Goal: Use online tool/utility: Utilize a website feature to perform a specific function

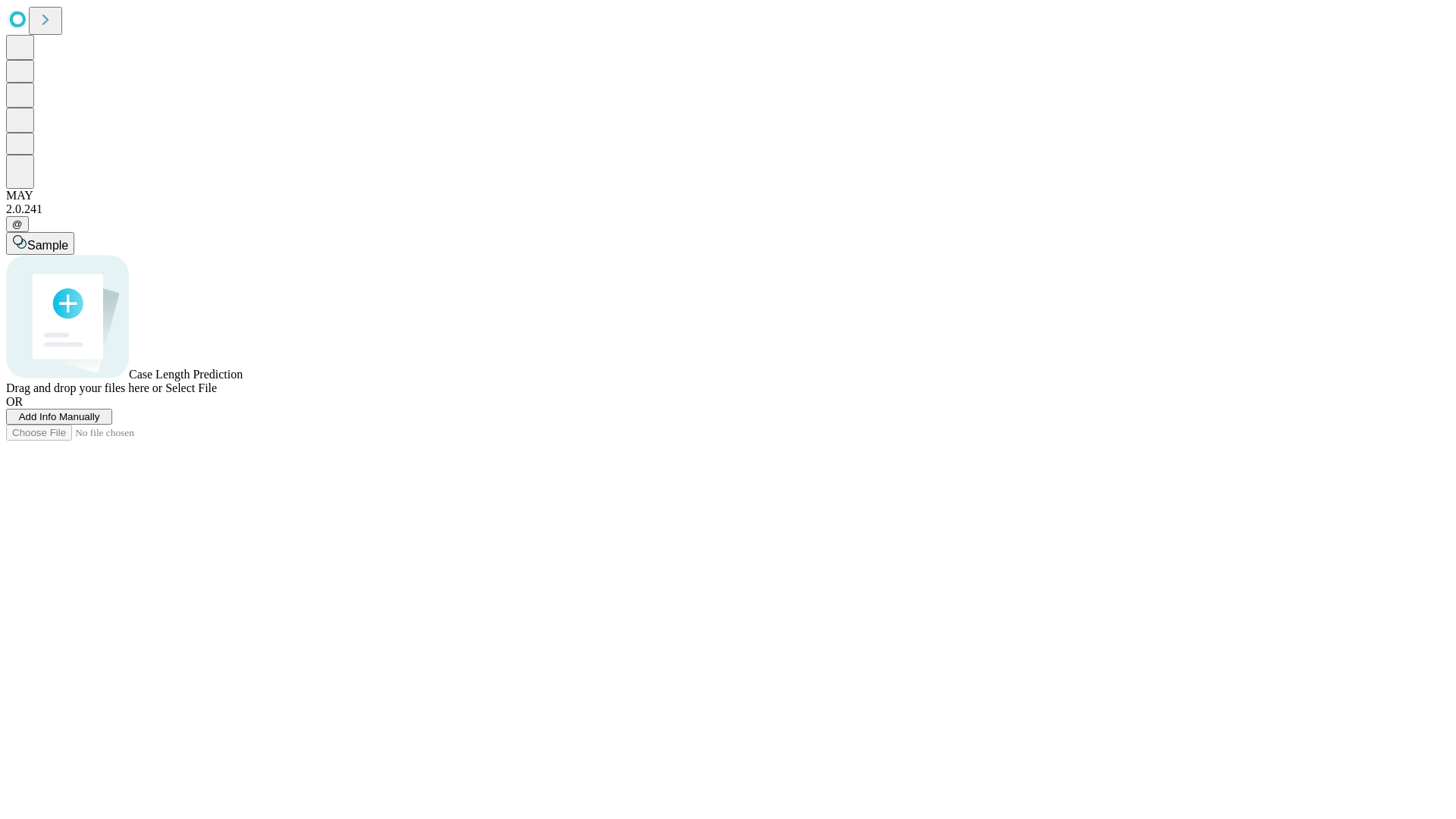
click at [100, 423] on span "Add Info Manually" at bounding box center [60, 417] width 81 height 12
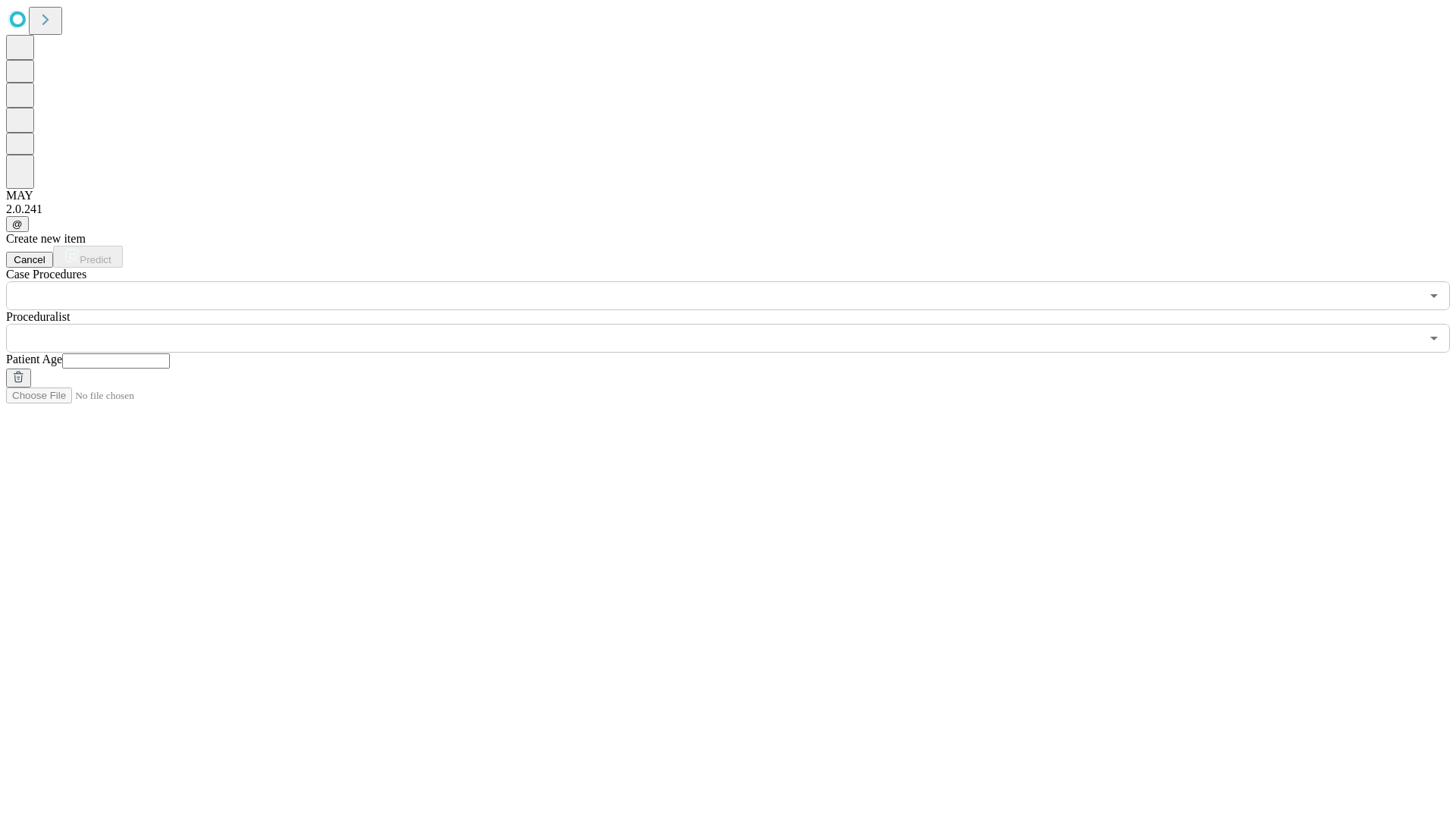
click at [170, 354] on input "text" at bounding box center [116, 361] width 107 height 15
type input "**"
click at [739, 324] on input "text" at bounding box center [713, 339] width 1414 height 29
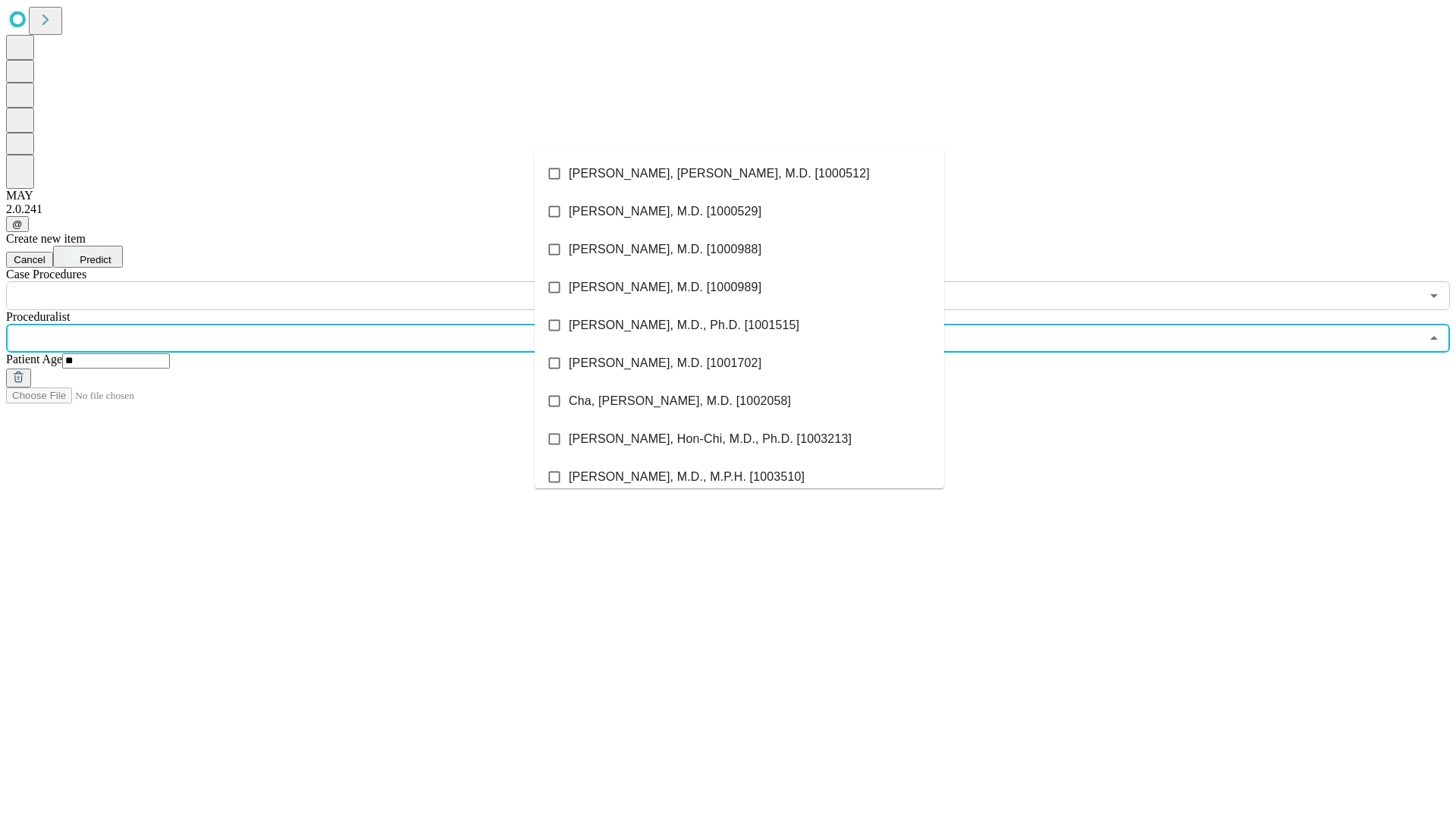
click at [739, 174] on li "[PERSON_NAME], [PERSON_NAME], M.D. [1000512]" at bounding box center [740, 173] width 410 height 38
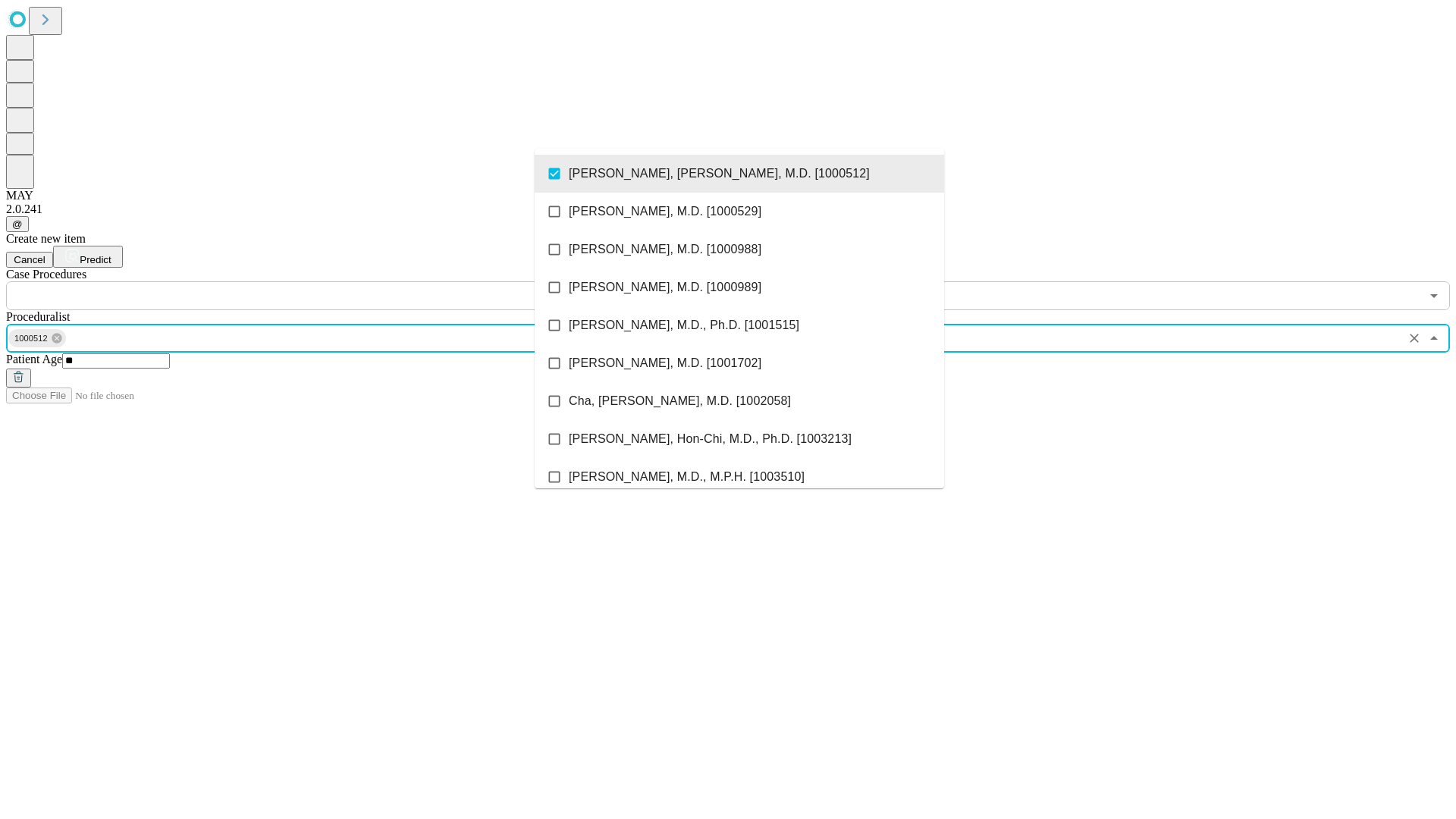
click at [318, 281] on input "text" at bounding box center [713, 296] width 1414 height 29
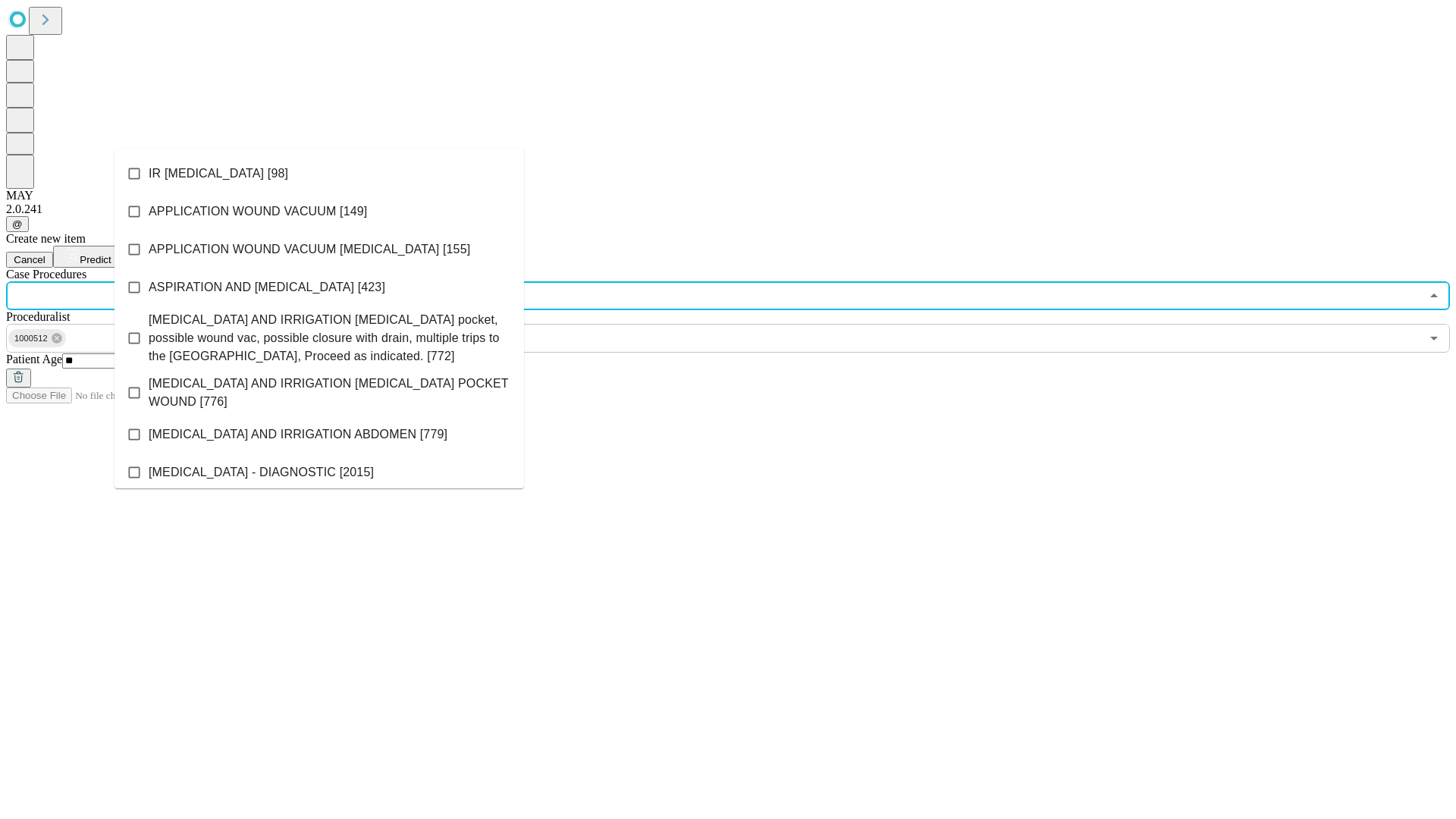
click at [319, 174] on li "IR [MEDICAL_DATA] [98]" at bounding box center [319, 173] width 410 height 38
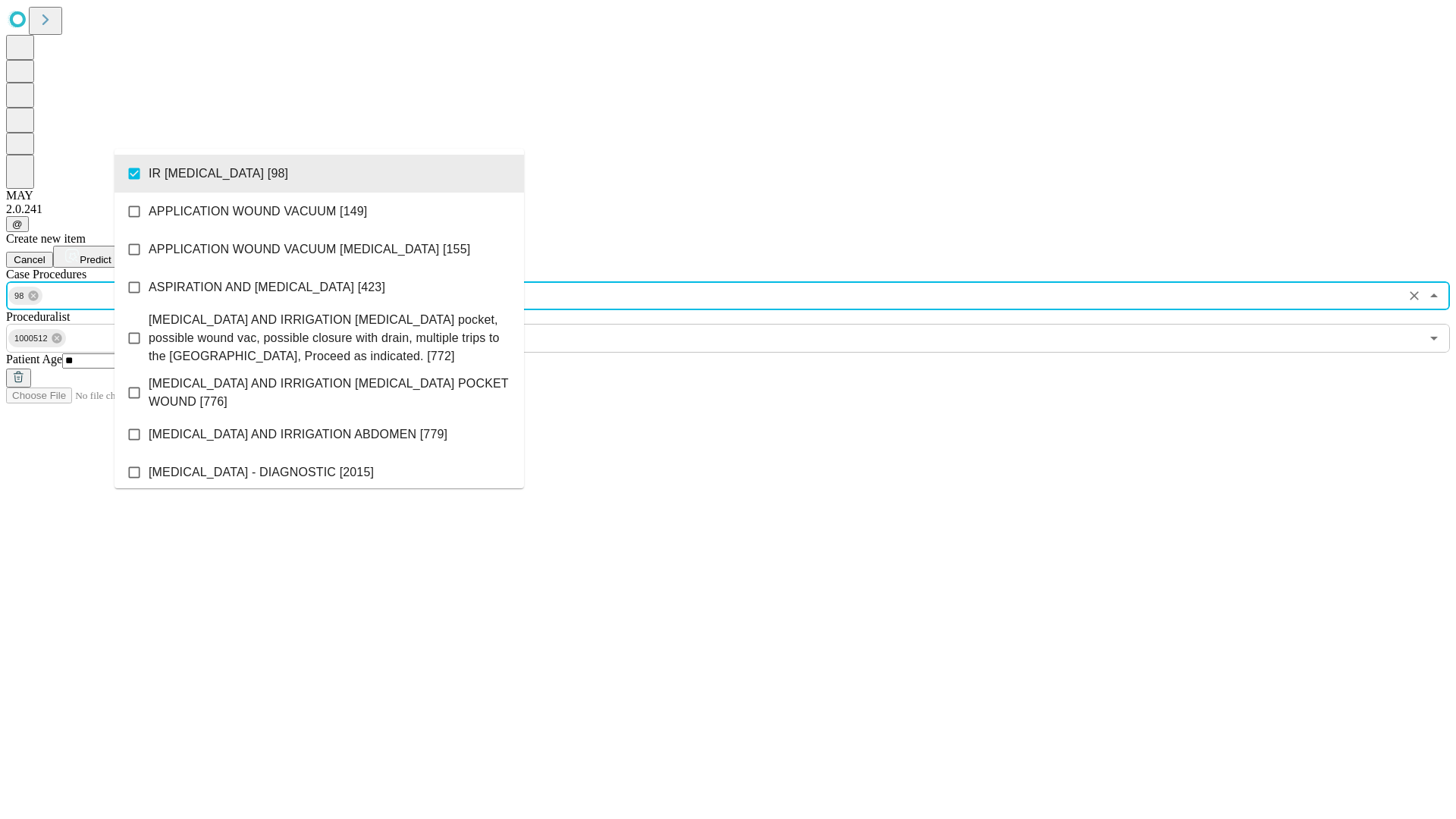
click at [111, 255] on span "Predict" at bounding box center [95, 260] width 31 height 12
